Goal: Task Accomplishment & Management: Complete application form

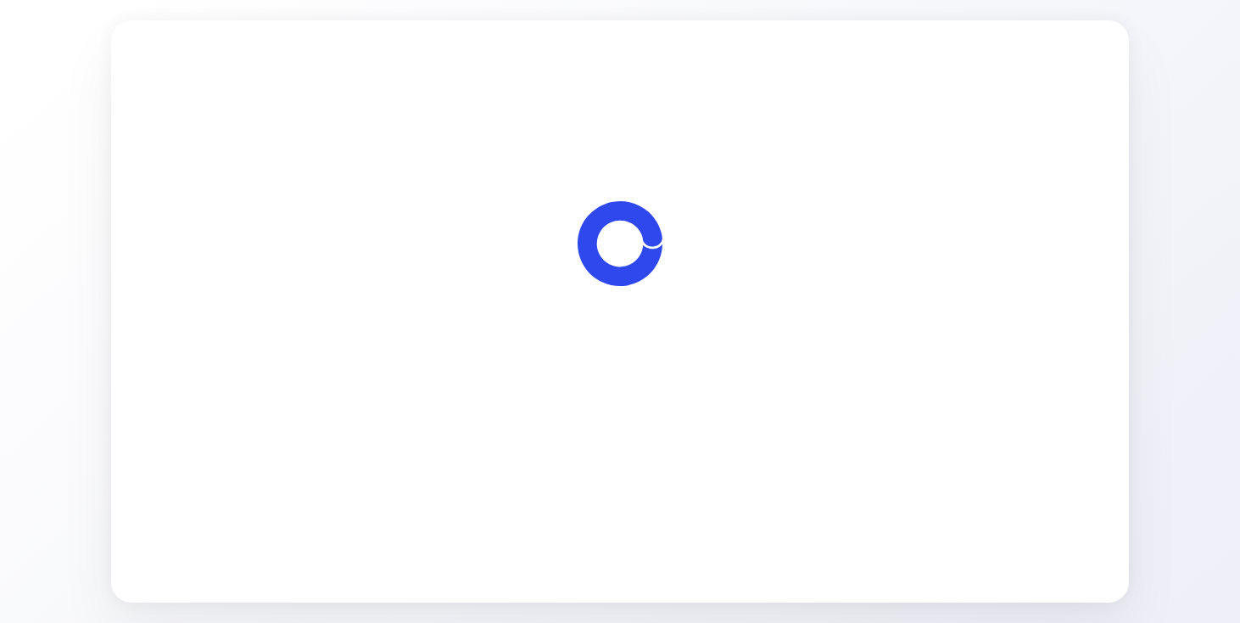
click at [644, 408] on span "Let's start" at bounding box center [620, 408] width 57 height 20
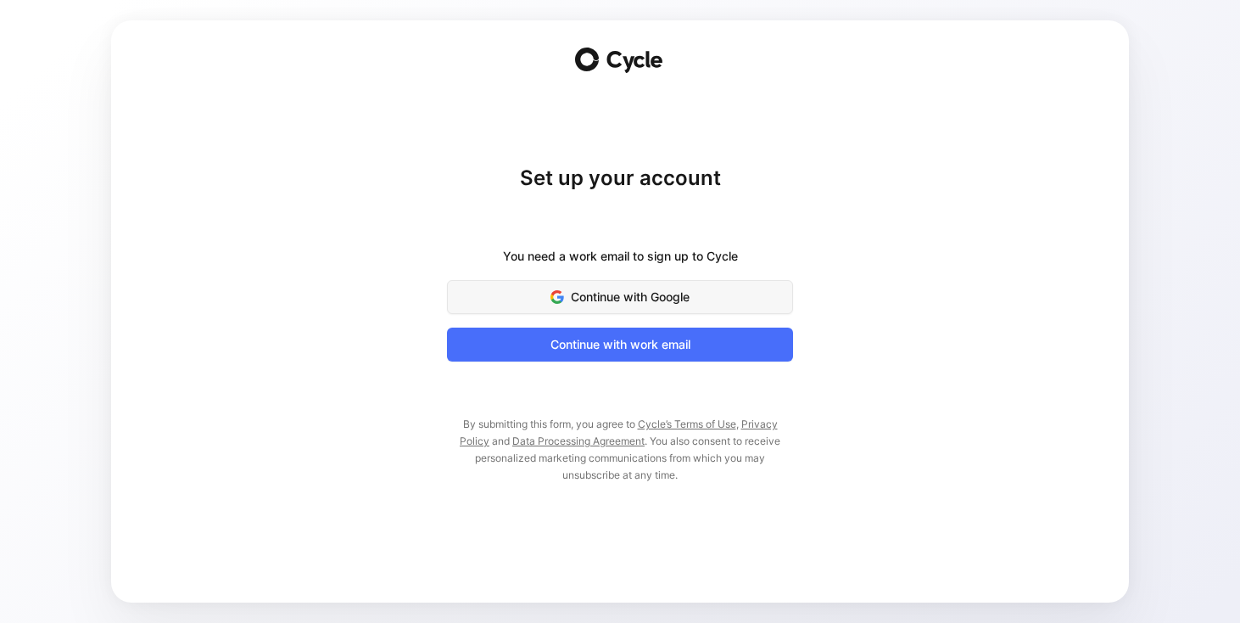
click at [645, 302] on span "Continue with Google" at bounding box center [620, 297] width 304 height 20
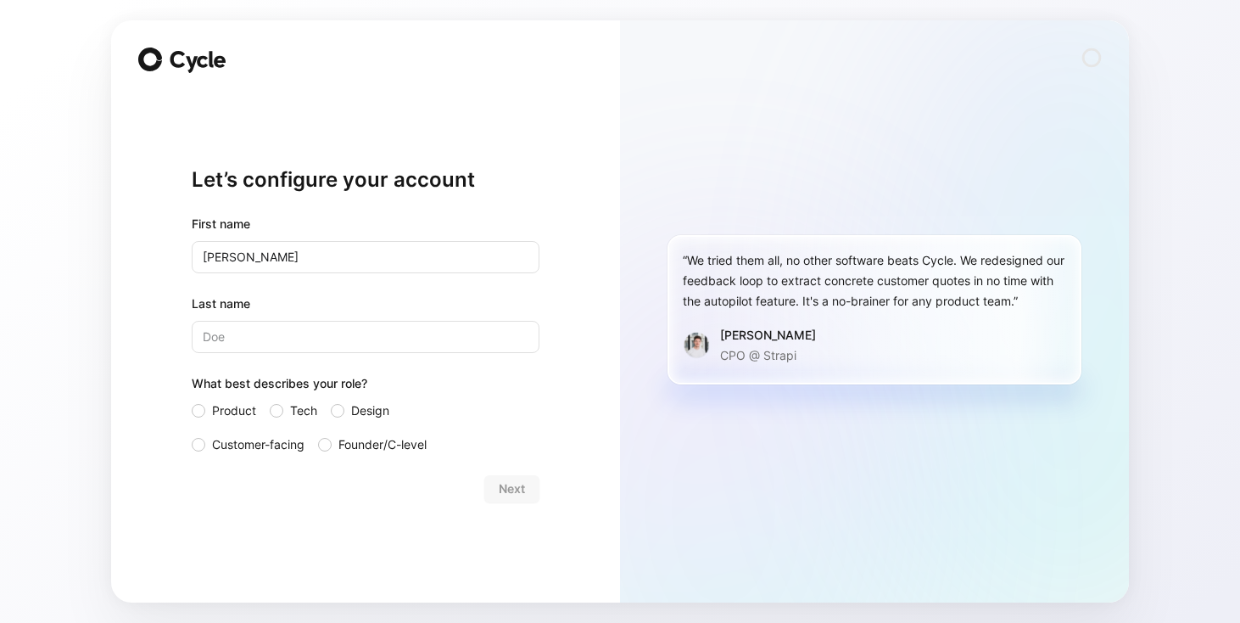
type input "[PERSON_NAME]"
click at [304, 406] on span "Tech" at bounding box center [303, 410] width 27 height 20
click at [270, 400] on input "Tech" at bounding box center [270, 400] width 0 height 0
click at [507, 489] on span "Next" at bounding box center [512, 488] width 26 height 20
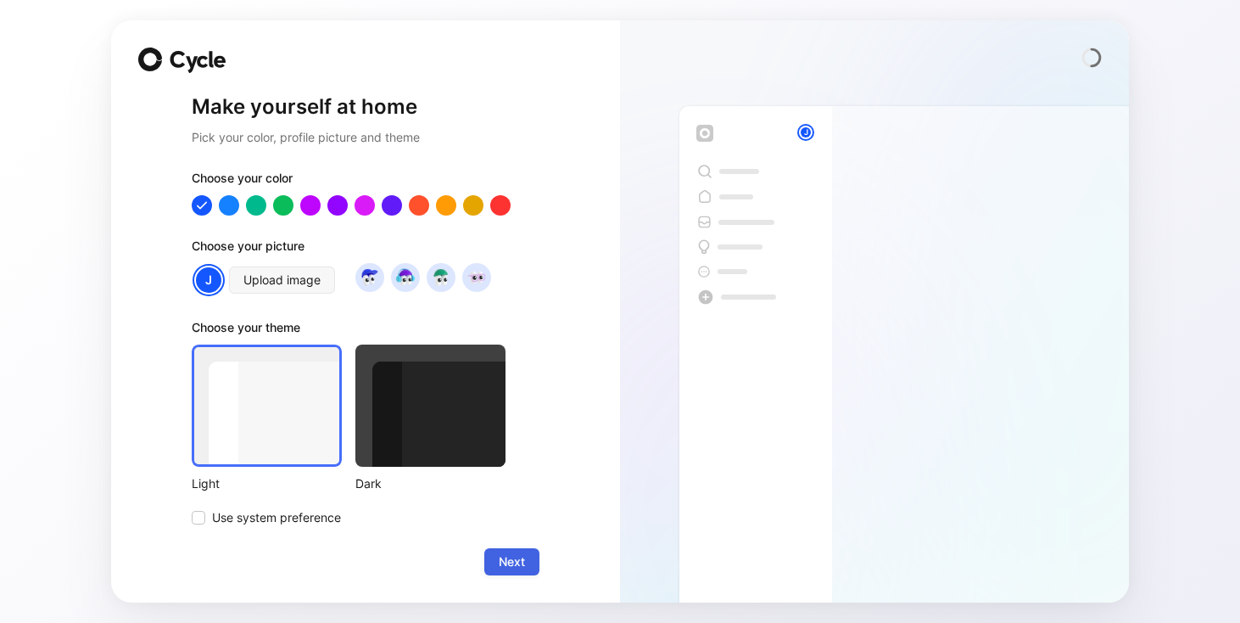
click at [529, 563] on button "Next" at bounding box center [511, 561] width 55 height 27
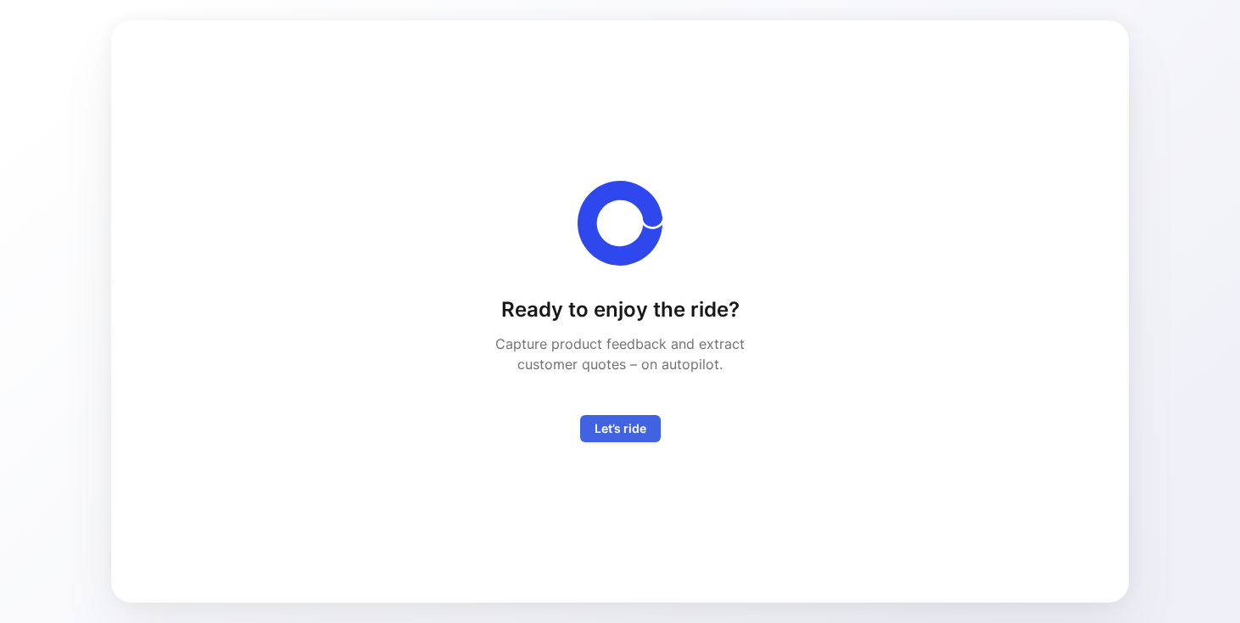
click at [624, 431] on span "Let’s ride" at bounding box center [621, 428] width 52 height 20
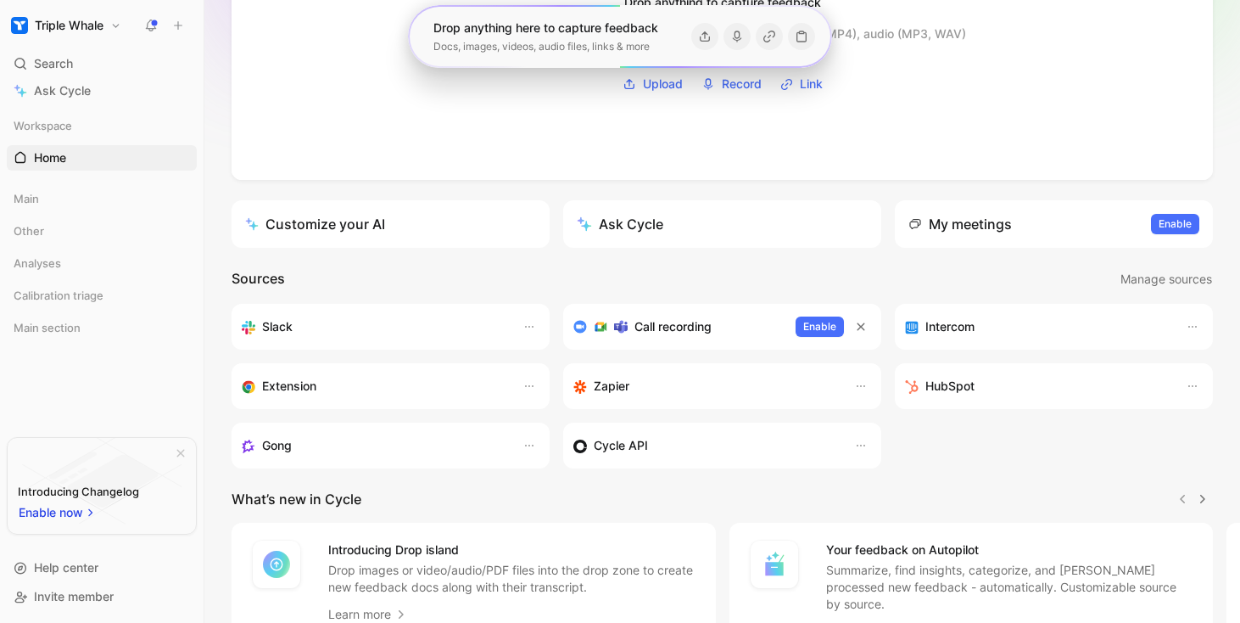
scroll to position [321, 0]
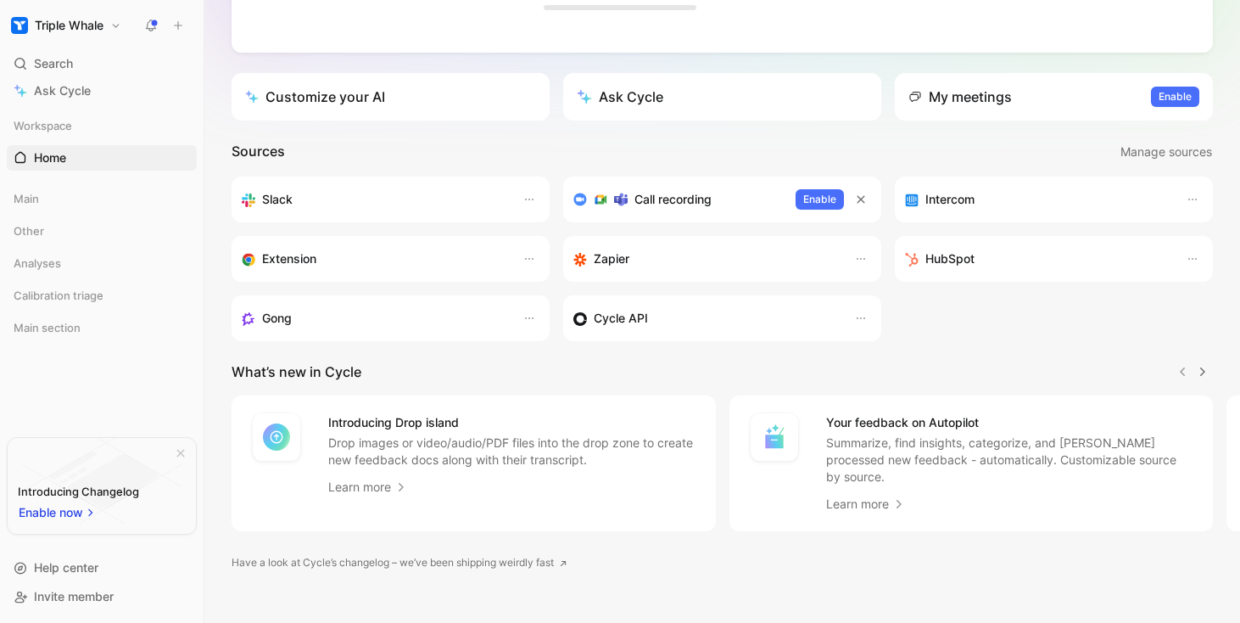
click at [532, 391] on section "What’s new in Cycle Introducing Drop island Drop images or video/audio/PDF file…" at bounding box center [722, 446] width 1036 height 170
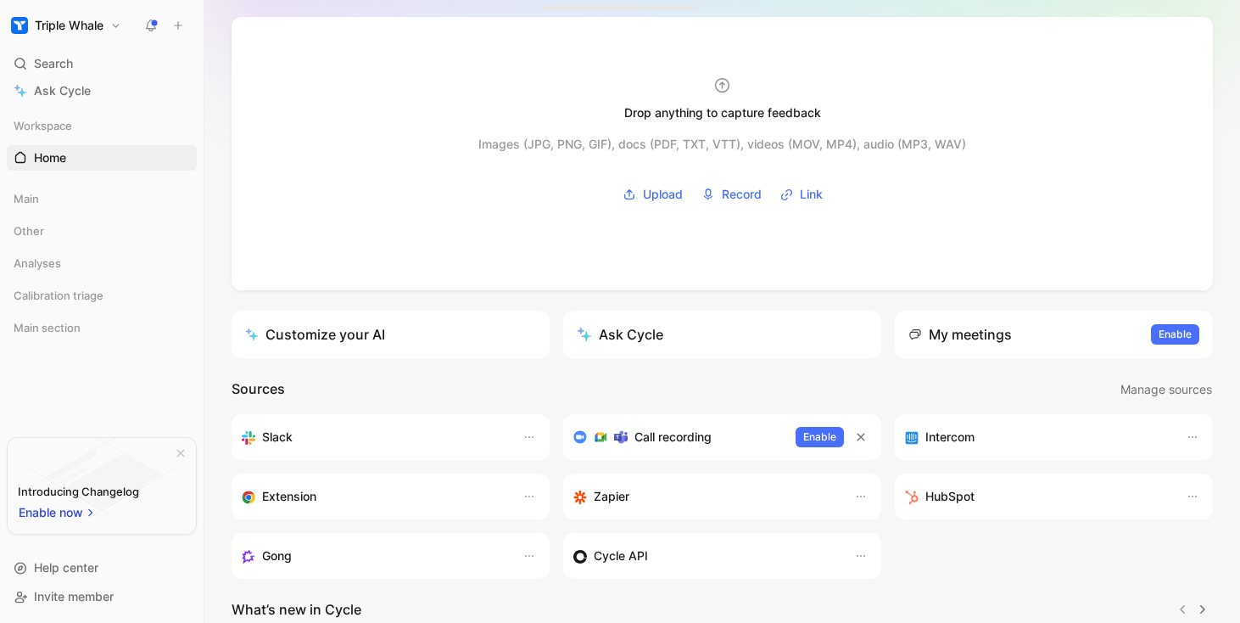
scroll to position [0, 0]
